Goal: Information Seeking & Learning: Learn about a topic

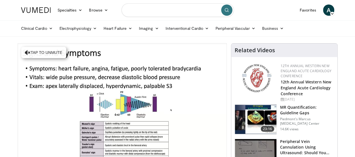
click at [154, 9] on input "Search topics, interventions" at bounding box center [178, 9] width 112 height 13
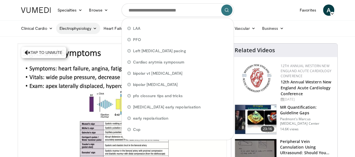
click at [93, 29] on icon at bounding box center [95, 28] width 4 height 4
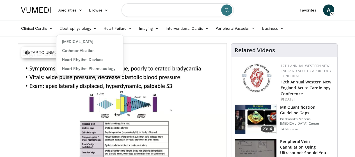
click at [148, 14] on input "Search topics, interventions" at bounding box center [178, 9] width 112 height 13
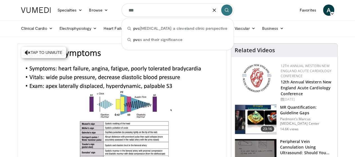
type input "***"
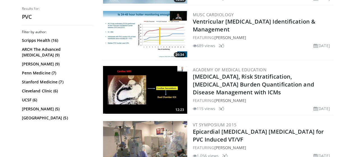
scroll to position [938, 0]
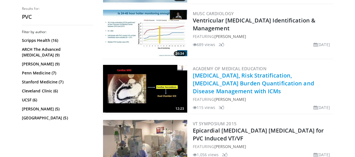
click at [193, 78] on link "[MEDICAL_DATA], Risk Stratification, [MEDICAL_DATA] Burden Quantification and D…" at bounding box center [253, 83] width 121 height 23
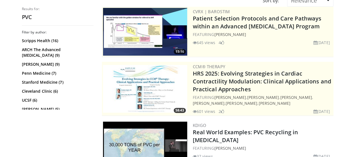
scroll to position [0, 0]
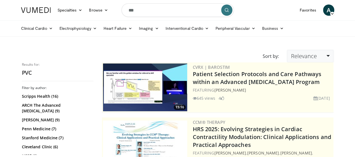
click at [333, 54] on link "Relevance" at bounding box center [310, 56] width 46 height 12
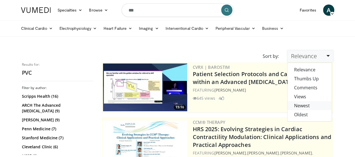
click at [316, 105] on link "Newest" at bounding box center [309, 105] width 44 height 9
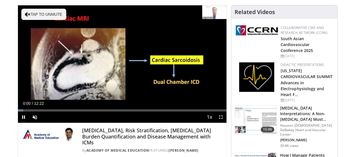
scroll to position [38, 0]
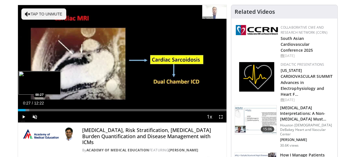
click at [18, 111] on div "Loaded : 5.39% 00:27 00:27" at bounding box center [122, 108] width 209 height 5
click at [20, 111] on div "Progress Bar" at bounding box center [28, 110] width 20 height 2
click at [28, 111] on div "Progress Bar" at bounding box center [34, 110] width 18 height 2
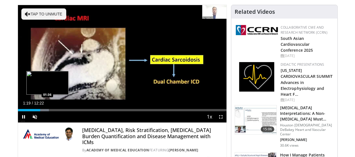
click at [33, 120] on video-js "**********" at bounding box center [122, 64] width 209 height 118
click at [36, 111] on div "Loaded : 17.52% 01:47 01:48" at bounding box center [122, 110] width 209 height 2
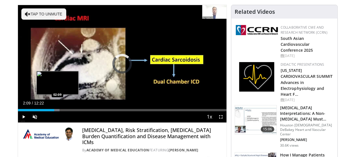
click at [43, 111] on div "Progress Bar" at bounding box center [49, 110] width 19 height 2
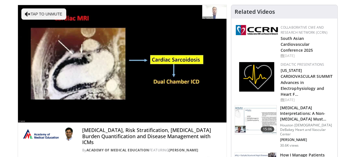
click at [52, 121] on video-js "**********" at bounding box center [122, 64] width 209 height 118
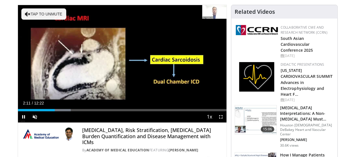
click at [55, 122] on div "Current Time 2:11 / Duration 12:22 Pause Skip Backward Skip Forward Unmute Load…" at bounding box center [122, 116] width 209 height 11
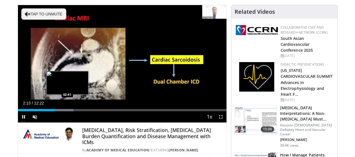
click at [53, 111] on div "Progress Bar" at bounding box center [60, 110] width 27 height 2
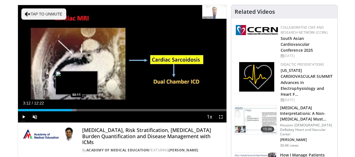
click at [62, 111] on div "Loaded : 28.08% 03:12 03:11" at bounding box center [122, 110] width 209 height 2
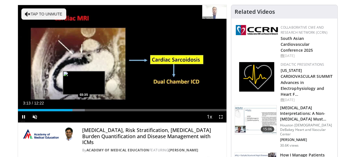
drag, startPoint x: 62, startPoint y: 120, endPoint x: 70, endPoint y: 121, distance: 7.3
click at [70, 121] on video-js "**********" at bounding box center [122, 64] width 209 height 118
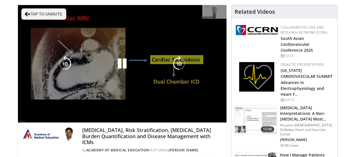
click at [70, 121] on video-js "**********" at bounding box center [122, 64] width 209 height 118
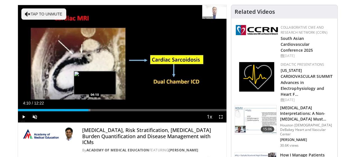
click at [81, 111] on div "Progress Bar" at bounding box center [78, 110] width 26 height 2
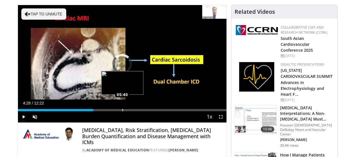
drag, startPoint x: 84, startPoint y: 120, endPoint x: 108, endPoint y: 121, distance: 23.9
click at [108, 111] on div "Loaded : 0.00% 05:33 05:40" at bounding box center [122, 110] width 209 height 2
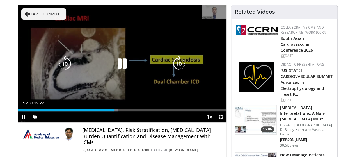
click at [180, 68] on icon "Video Player" at bounding box center [179, 64] width 16 height 16
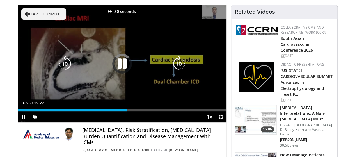
click at [180, 68] on icon "Video Player" at bounding box center [179, 64] width 16 height 16
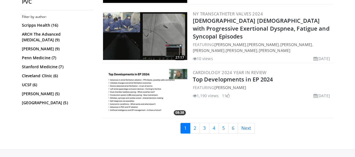
scroll to position [1438, 0]
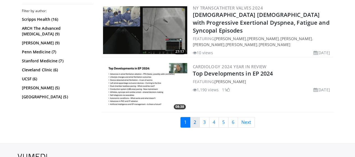
click at [199, 119] on link "2" at bounding box center [195, 122] width 10 height 11
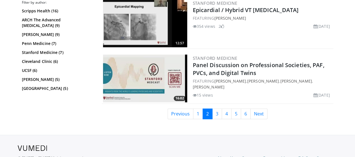
scroll to position [1390, 0]
